Goal: Information Seeking & Learning: Find specific fact

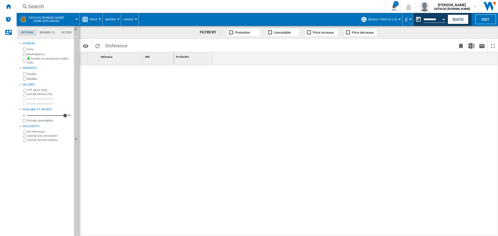
click at [121, 9] on div "Search" at bounding box center [200, 6] width 344 height 7
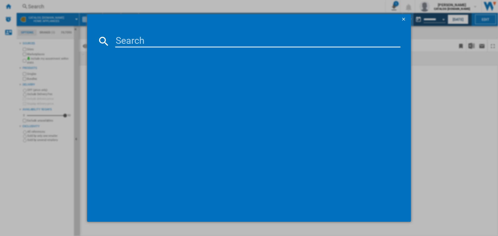
click at [22, 5] on div at bounding box center [249, 118] width 498 height 236
click at [31, 5] on div at bounding box center [249, 118] width 498 height 236
click at [134, 43] on input at bounding box center [257, 41] width 285 height 12
paste input "AKL 309 IX"
type input "AKL 309 IX"
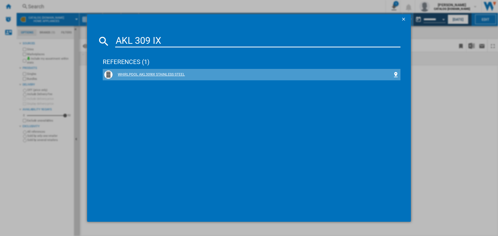
click at [165, 75] on div "WHIRLPOOL AKL309IX STAINLESS STEEL" at bounding box center [253, 74] width 280 height 5
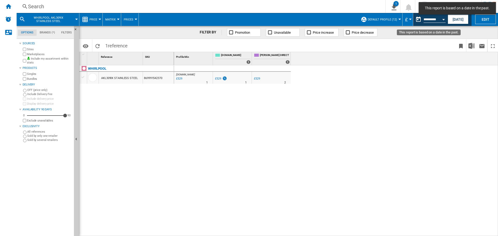
click at [441, 20] on button "Open calendar" at bounding box center [443, 18] width 9 height 9
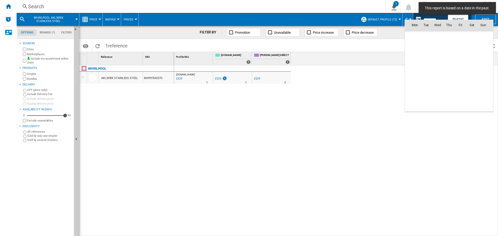
scroll to position [2131, 0]
click at [417, 37] on span "[DATE]" at bounding box center [416, 36] width 11 height 4
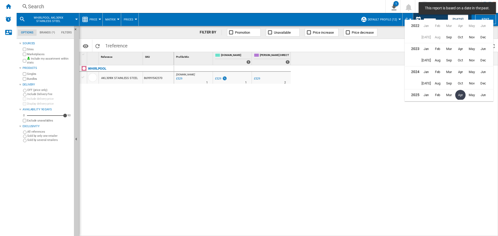
scroll to position [11, 0]
click at [483, 48] on span "Dec" at bounding box center [483, 49] width 10 height 10
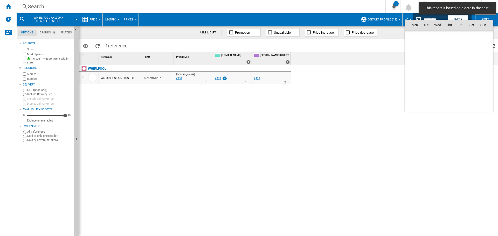
scroll to position [1031, 0]
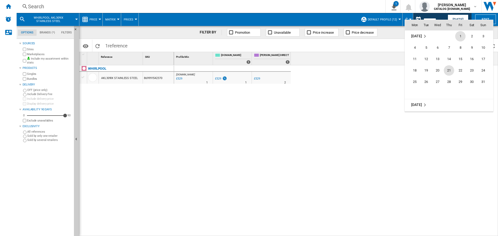
click at [452, 69] on span "21" at bounding box center [449, 70] width 10 height 10
type input "**********"
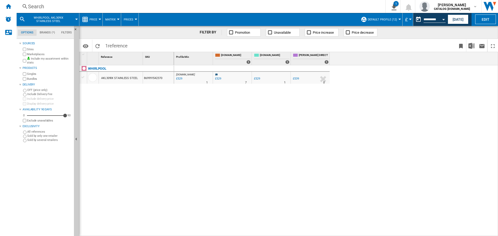
click at [105, 9] on div "Search" at bounding box center [200, 6] width 344 height 7
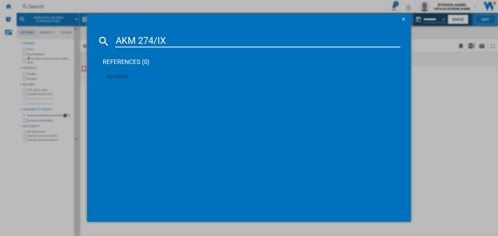
drag, startPoint x: 184, startPoint y: 40, endPoint x: 87, endPoint y: 33, distance: 97.3
click at [87, 33] on div "AKM 274/IX references (0) No results" at bounding box center [249, 118] width 498 height 236
paste input "Z9 6230"
type input "AKZ9 6230 IX"
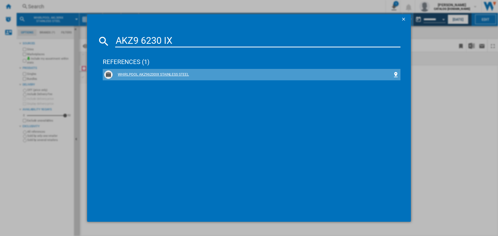
click at [161, 74] on div "WHIRLPOOL AKZ96230IX STAINLESS STEEL" at bounding box center [253, 74] width 280 height 5
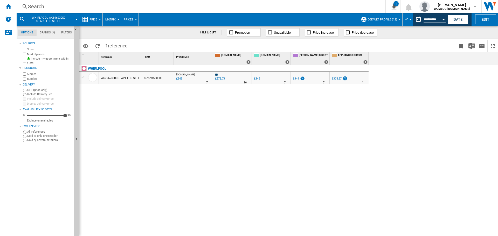
drag, startPoint x: 50, startPoint y: 2, endPoint x: 50, endPoint y: 7, distance: 4.9
click at [50, 3] on div "Search Search 0 1 Indesit Tracker [Price Matrix] Clear all exports [PERSON_NAME…" at bounding box center [258, 6] width 482 height 13
click at [49, 8] on div "Search" at bounding box center [200, 6] width 344 height 7
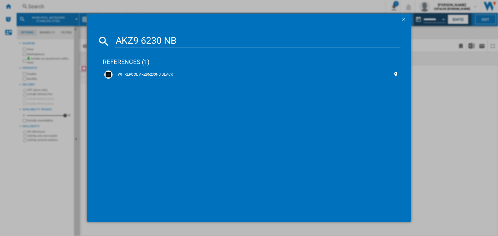
type input "AKZ9 6230 NB"
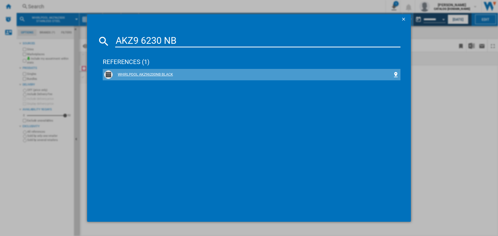
click at [156, 75] on div "WHIRLPOOL AKZ96230NB BLACK" at bounding box center [253, 74] width 280 height 5
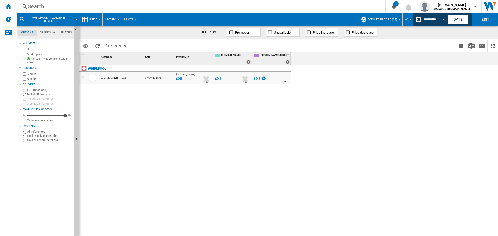
click at [78, 3] on div "Search" at bounding box center [200, 6] width 344 height 7
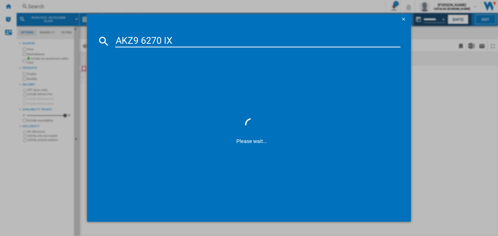
type input "AKZ9 6270 IX"
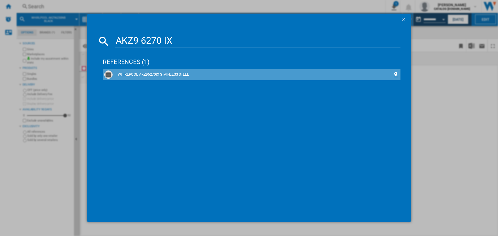
click at [139, 74] on div "WHIRLPOOL AKZ96270IX STAINLESS STEEL" at bounding box center [253, 74] width 280 height 5
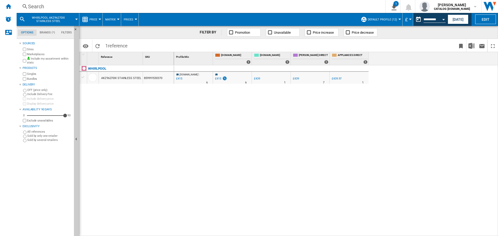
click at [60, 9] on div "Search" at bounding box center [200, 6] width 344 height 7
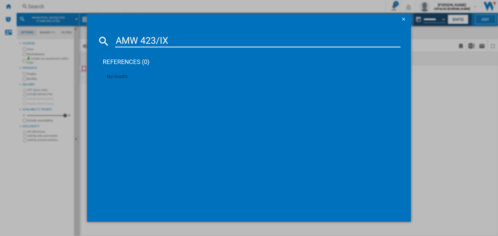
drag, startPoint x: 187, startPoint y: 40, endPoint x: 105, endPoint y: 38, distance: 82.3
click at [105, 38] on div "AMW 423/IX" at bounding box center [249, 41] width 303 height 12
paste input "9615/IX UK"
type input "AMW 9615/IX"
drag, startPoint x: 178, startPoint y: 34, endPoint x: 182, endPoint y: 40, distance: 7.8
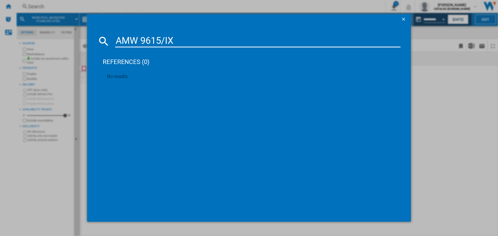
click at [181, 39] on md-dialog-content "AMW 9615/IX references (0) No results" at bounding box center [249, 124] width 324 height 198
drag, startPoint x: 182, startPoint y: 40, endPoint x: 78, endPoint y: 45, distance: 104.9
click at [78, 45] on div "AMW 9615/IX references (0) No results" at bounding box center [249, 118] width 498 height 236
click at [154, 42] on input at bounding box center [257, 41] width 285 height 12
paste input "BI WDWG 861485 [GEOGRAPHIC_DATA]"
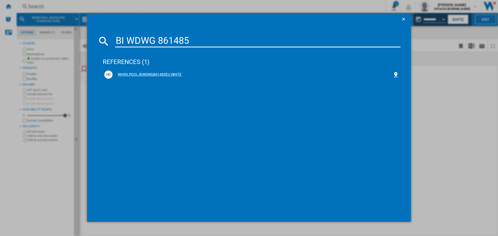
type input "BI WDWG 861485"
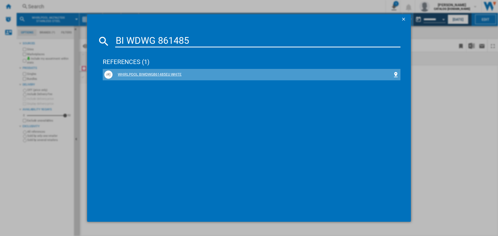
click at [157, 71] on div "WHIRLPOOL BIWDWG861485EU WHITE" at bounding box center [251, 75] width 295 height 8
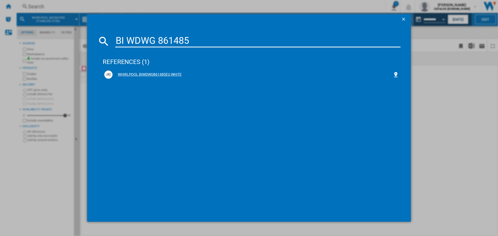
click at [150, 75] on div "WHIRLPOOL BIWDWG861485EU WHITE" at bounding box center [253, 74] width 280 height 5
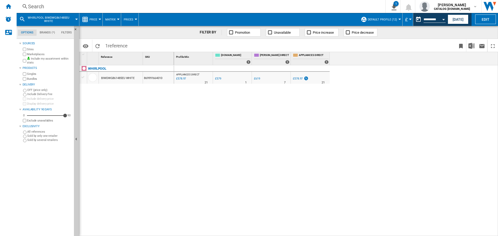
click at [72, 8] on div "Search" at bounding box center [200, 6] width 344 height 7
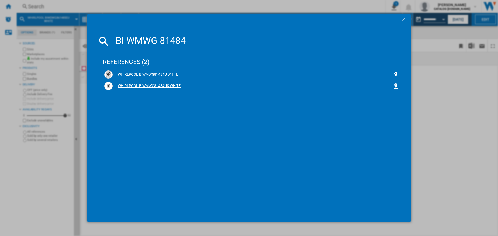
type input "BI WMWG 81484"
click at [165, 87] on div "WHIRLPOOL ‎BIWMWG81484UK WHITE" at bounding box center [253, 86] width 280 height 5
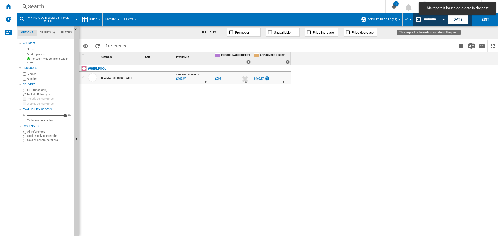
click at [439, 21] on button "Open calendar" at bounding box center [443, 18] width 9 height 9
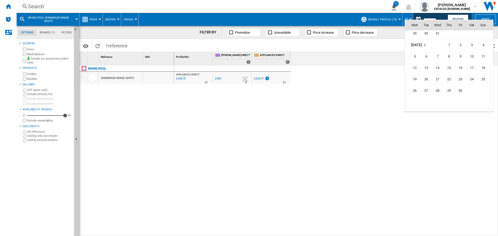
scroll to position [616, 0]
click at [441, 71] on span "21" at bounding box center [437, 73] width 10 height 10
type input "**********"
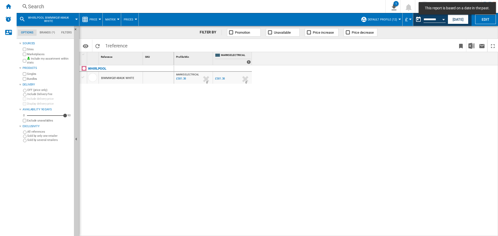
click at [442, 20] on button "Open calendar" at bounding box center [443, 18] width 9 height 9
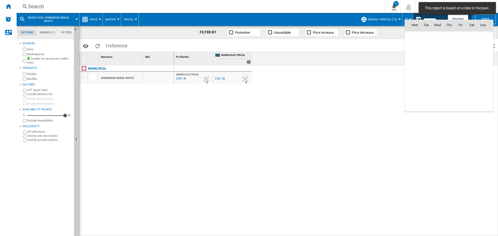
scroll to position [619, 0]
click at [439, 59] on span "14" at bounding box center [437, 59] width 10 height 10
type input "**********"
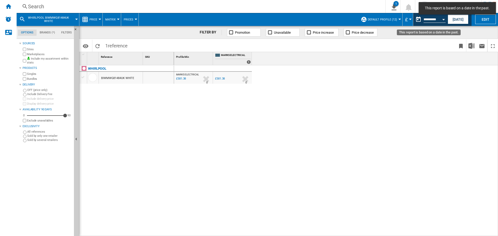
click at [444, 20] on button "Open calendar" at bounding box center [443, 18] width 9 height 9
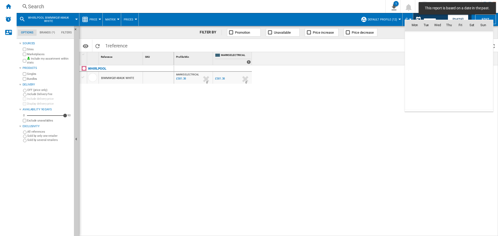
scroll to position [619, 0]
click at [436, 49] on span "7" at bounding box center [437, 48] width 10 height 10
type input "**********"
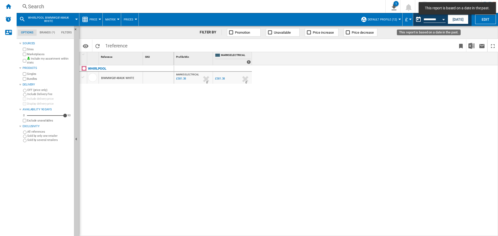
click at [442, 18] on button "Open calendar" at bounding box center [443, 18] width 9 height 9
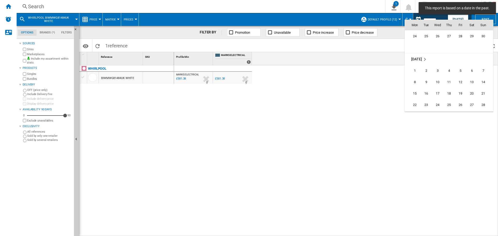
scroll to position [515, 0]
click at [446, 91] on span "11" at bounding box center [449, 94] width 10 height 10
type input "**********"
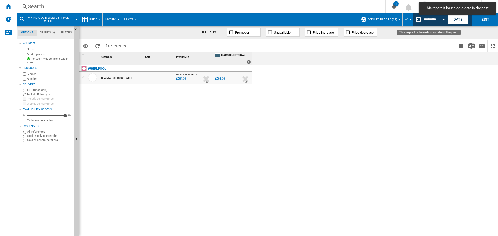
click at [440, 17] on button "Open calendar" at bounding box center [443, 18] width 9 height 9
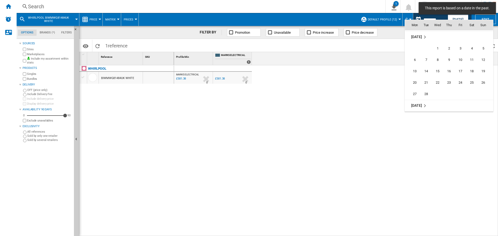
scroll to position [342, 0]
click at [442, 68] on span "15" at bounding box center [437, 72] width 10 height 10
type input "**********"
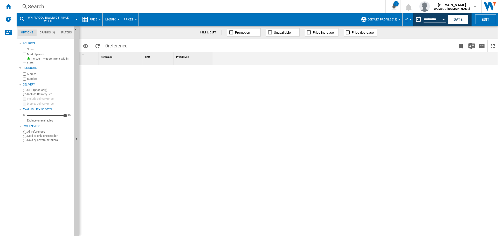
click at [58, 9] on div "Search" at bounding box center [200, 6] width 344 height 7
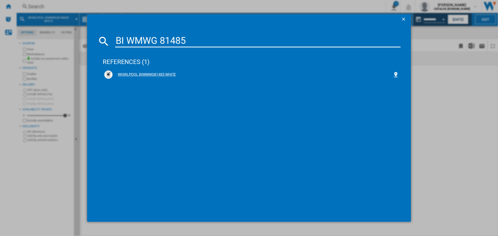
type input "BI WMWG 81485"
click at [165, 72] on div "WHIRLPOOL BIWMWG81485 WHITE" at bounding box center [251, 75] width 295 height 8
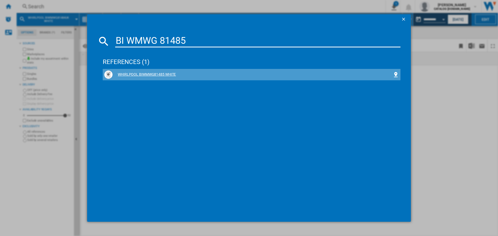
click at [143, 71] on div "WHIRLPOOL BIWMWG81485 WHITE" at bounding box center [251, 75] width 295 height 8
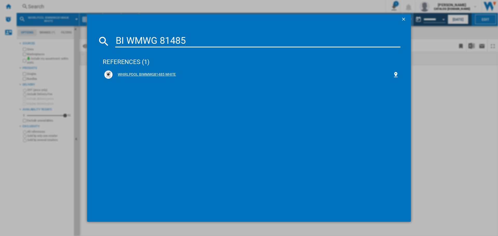
click at [157, 74] on div "WHIRLPOOL BIWMWG81485 WHITE" at bounding box center [253, 74] width 280 height 5
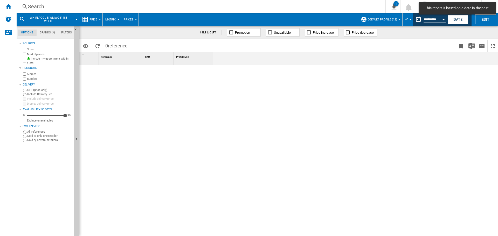
click at [443, 19] on div "Open calendar" at bounding box center [443, 19] width 3 height 1
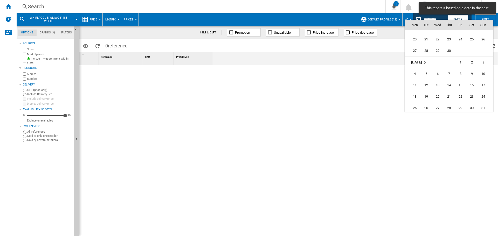
scroll to position [1044, 0]
click at [449, 53] on span "21" at bounding box center [449, 57] width 10 height 10
type input "**********"
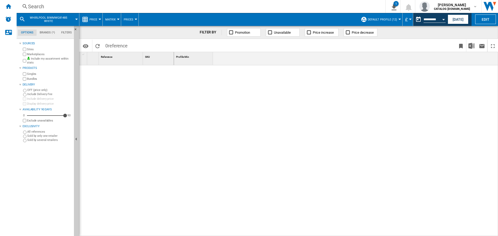
click at [72, 7] on div "Search" at bounding box center [200, 6] width 344 height 7
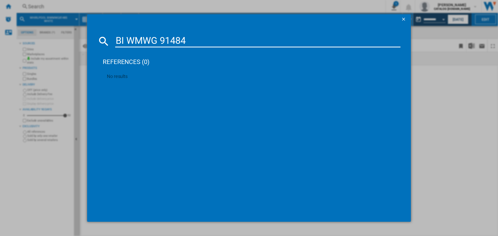
type input "BI WMWG 91484"
